Goal: Transaction & Acquisition: Purchase product/service

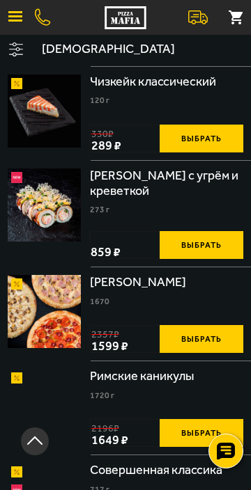
scroll to position [994, 0]
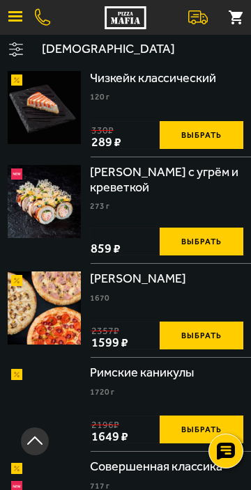
click at [196, 55] on button "Выбрать" at bounding box center [201, 41] width 84 height 28
click at [243, 17] on button "1" at bounding box center [235, 17] width 31 height 31
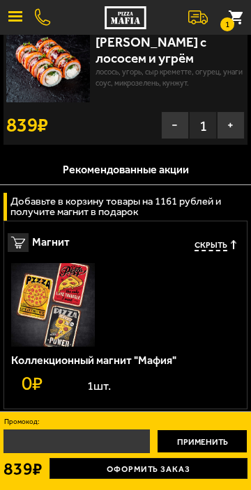
scroll to position [0, 0]
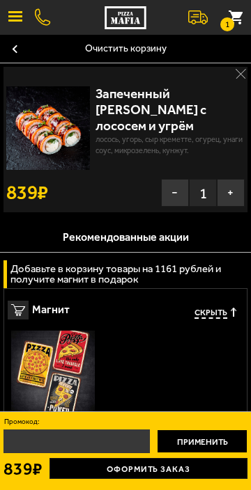
click at [166, 121] on div "Запеченный [PERSON_NAME] с лососем и угрём" at bounding box center [169, 109] width 149 height 47
click at [236, 76] on icon "button" at bounding box center [240, 74] width 10 height 10
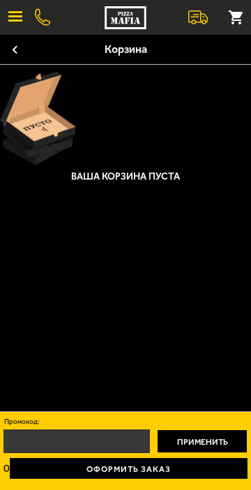
click at [15, 59] on button "Кнопка навигации" at bounding box center [14, 49] width 29 height 28
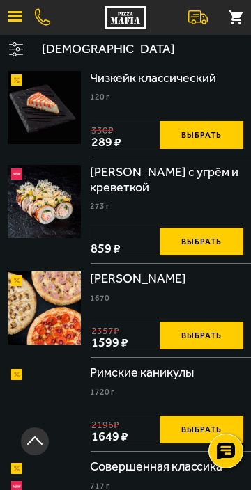
click at [193, 55] on button "Выбрать" at bounding box center [201, 41] width 84 height 28
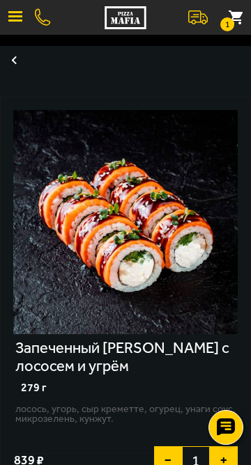
click at [126, 22] on use at bounding box center [126, 20] width 3 height 6
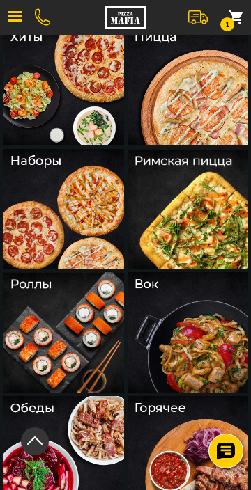
scroll to position [139, 0]
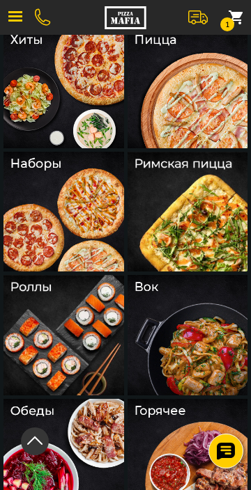
click at [70, 223] on img at bounding box center [63, 212] width 120 height 120
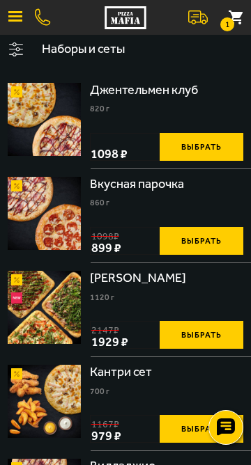
click at [197, 255] on button "Выбрать" at bounding box center [201, 241] width 84 height 28
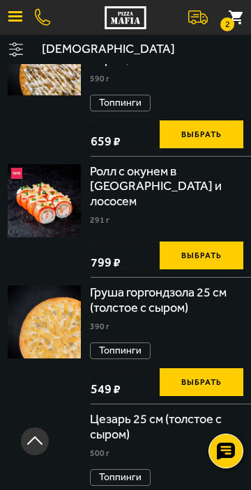
scroll to position [407, 0]
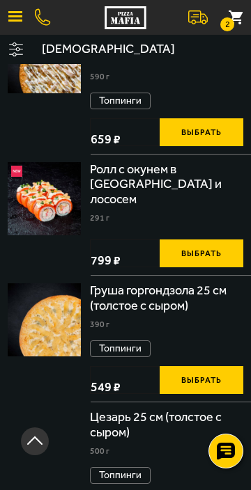
click at [150, 65] on div "Грибная с цыплёнком и сулугуни 25 см (толстое с сыром)" at bounding box center [166, 42] width 153 height 45
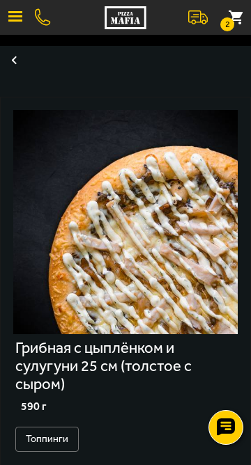
click at [10, 23] on button "button" at bounding box center [15, 17] width 31 height 31
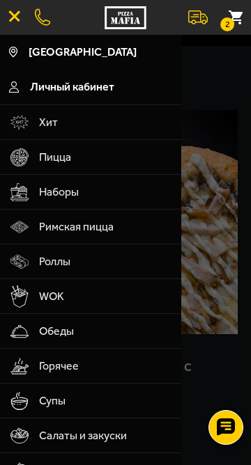
click at [121, 54] on span "[GEOGRAPHIC_DATA]" at bounding box center [83, 52] width 108 height 11
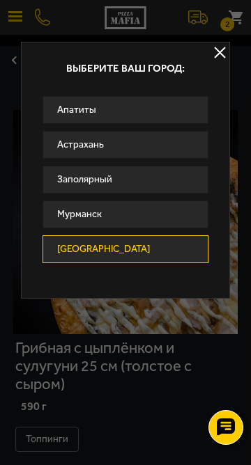
click at [129, 263] on link "[GEOGRAPHIC_DATA]" at bounding box center [125, 249] width 166 height 28
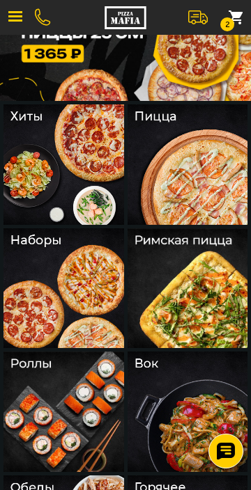
scroll to position [63, 0]
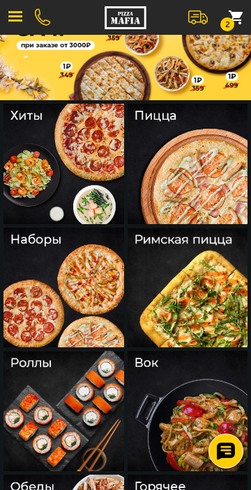
click at [203, 191] on img at bounding box center [187, 164] width 120 height 120
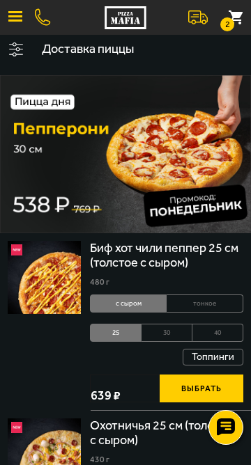
click at [174, 342] on li "30" at bounding box center [166, 333] width 51 height 18
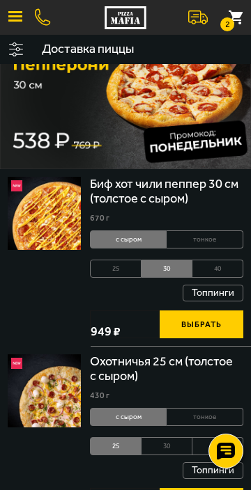
scroll to position [81, 0]
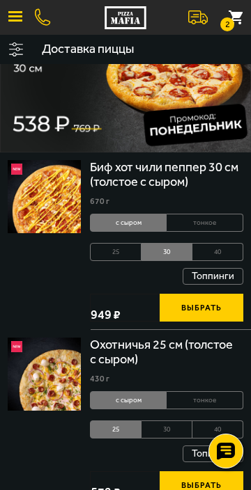
click at [193, 321] on button "Выбрать" at bounding box center [201, 308] width 84 height 28
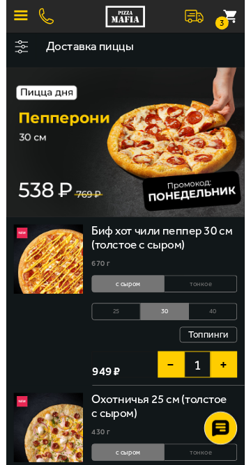
scroll to position [0, 0]
